Goal: Communication & Community: Answer question/provide support

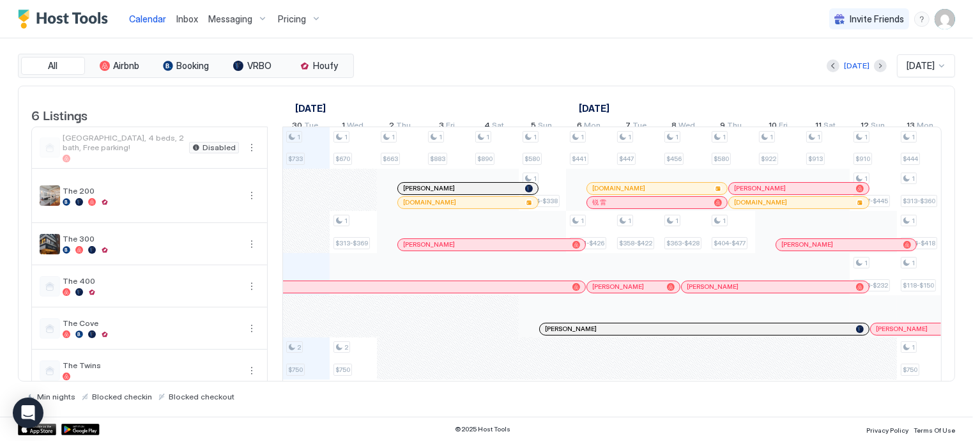
scroll to position [0, 710]
click at [949, 19] on img "User profile" at bounding box center [945, 19] width 20 height 20
click at [868, 69] on div "Settings" at bounding box center [873, 72] width 162 height 22
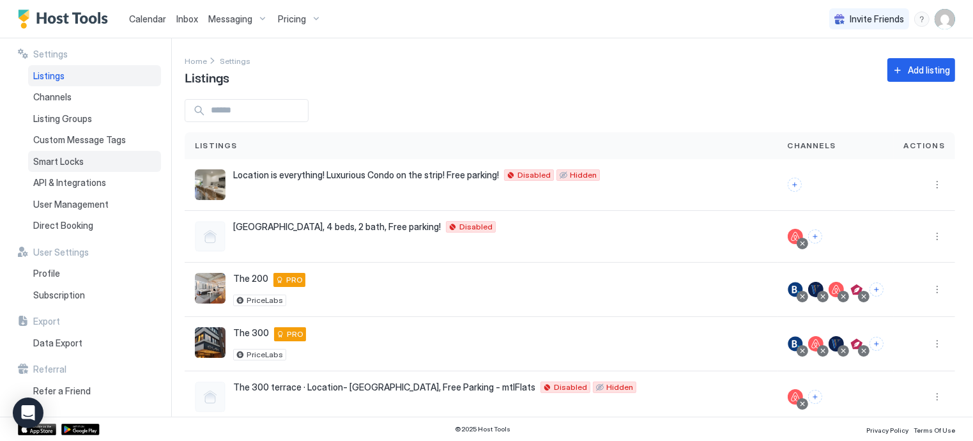
click at [71, 156] on span "Smart Locks" at bounding box center [58, 161] width 50 height 11
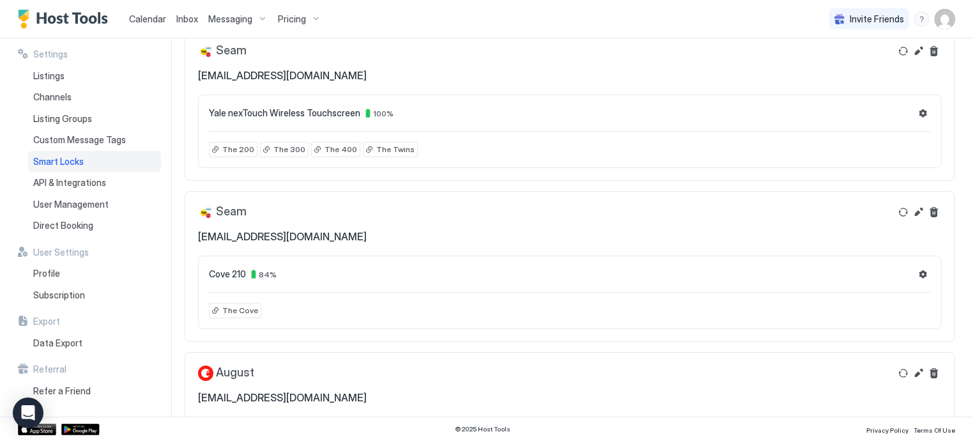
scroll to position [68, 0]
click at [233, 16] on span "Messaging" at bounding box center [230, 18] width 44 height 11
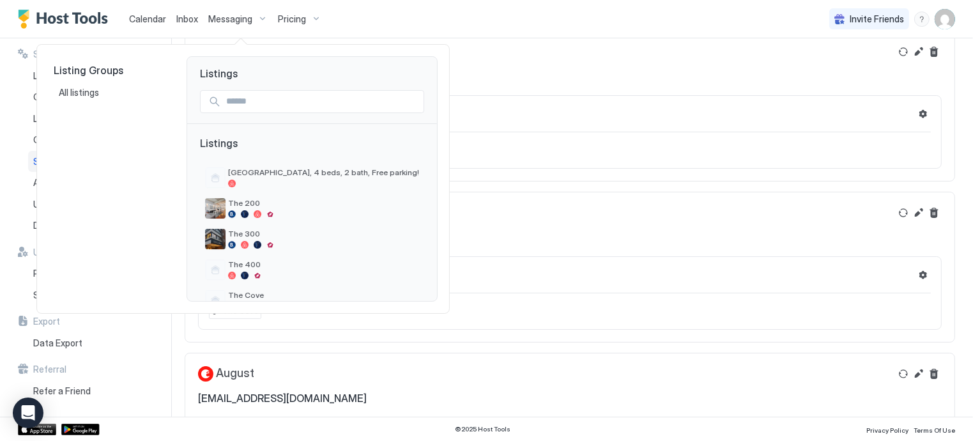
click at [181, 19] on div at bounding box center [486, 220] width 973 height 441
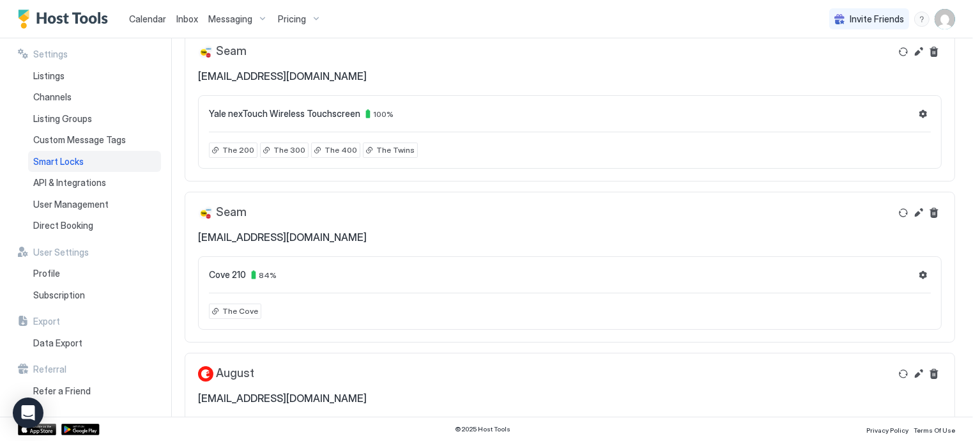
click at [181, 19] on span "Inbox" at bounding box center [187, 18] width 22 height 11
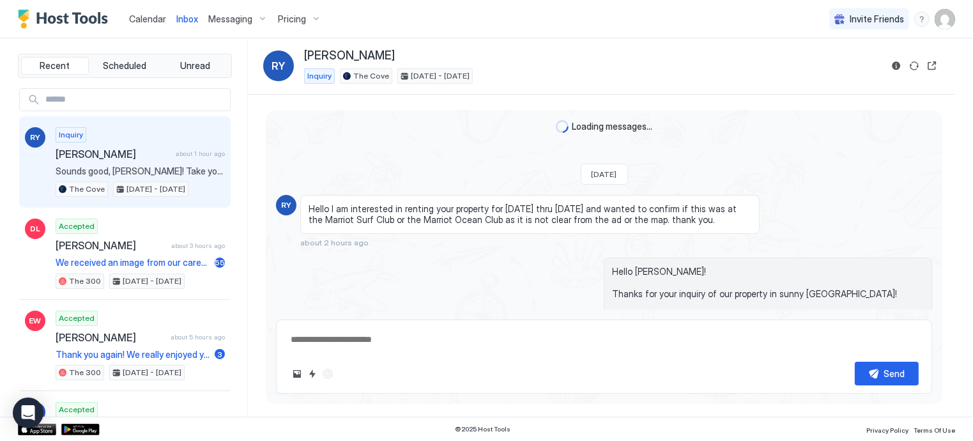
scroll to position [281, 0]
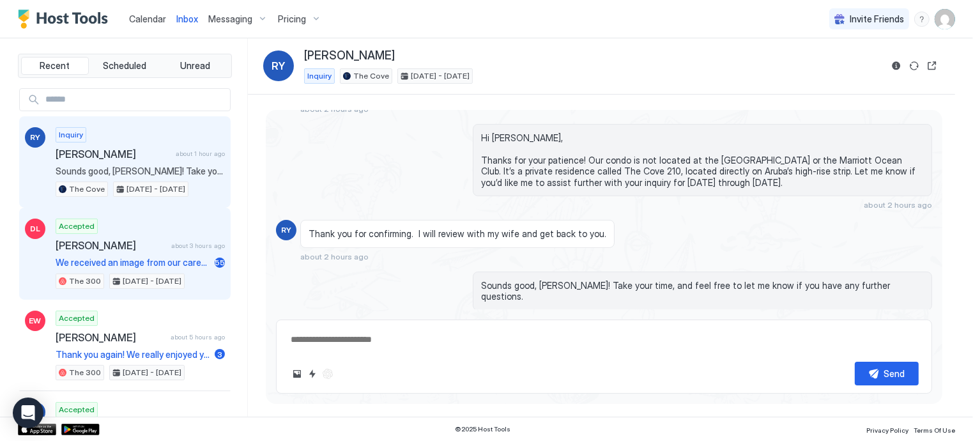
click at [115, 245] on span "[PERSON_NAME]" at bounding box center [111, 245] width 111 height 13
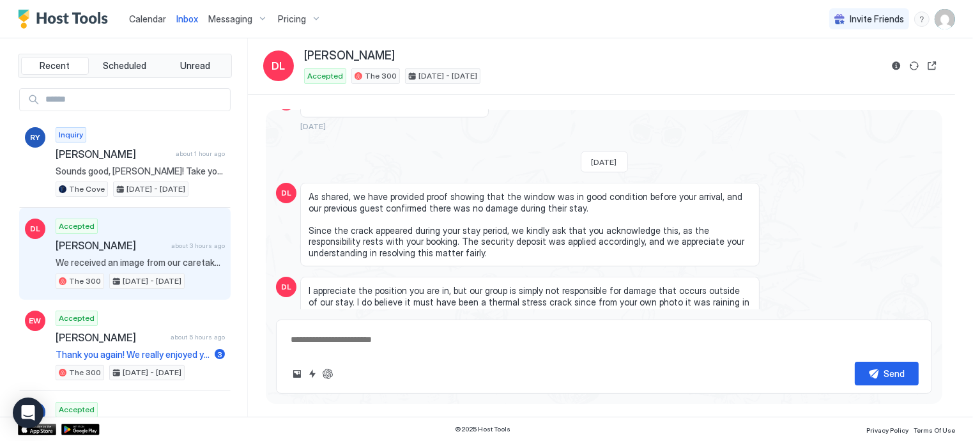
scroll to position [1030, 0]
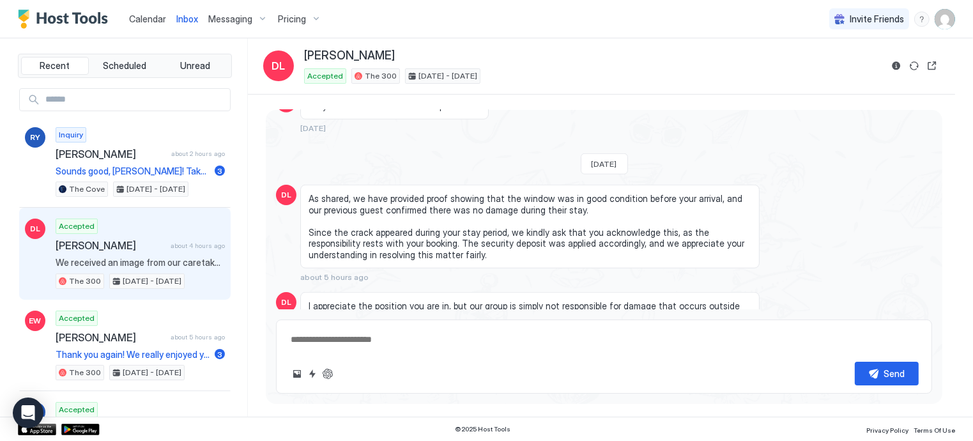
type textarea "*"
